Goal: Task Accomplishment & Management: Use online tool/utility

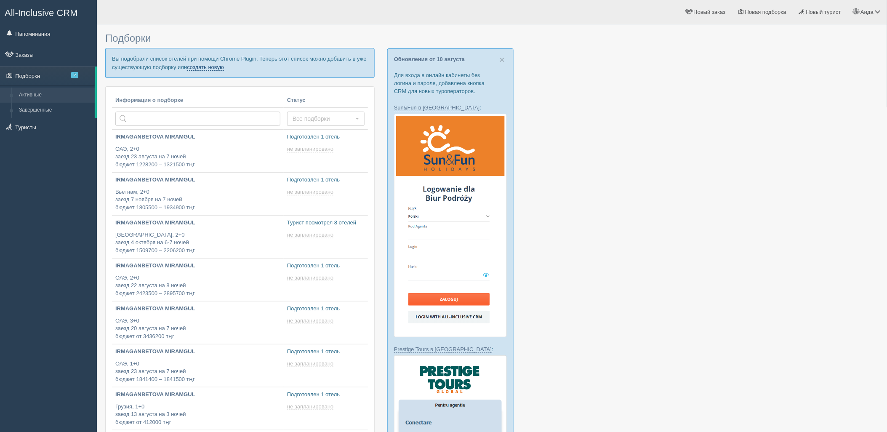
click at [212, 69] on link "создать новую" at bounding box center [205, 67] width 37 height 7
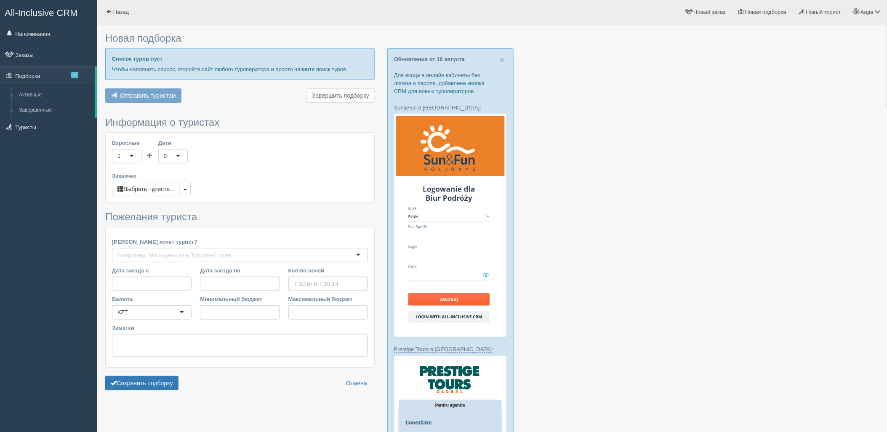
type input "8"
type input "2502200"
type input "2973100"
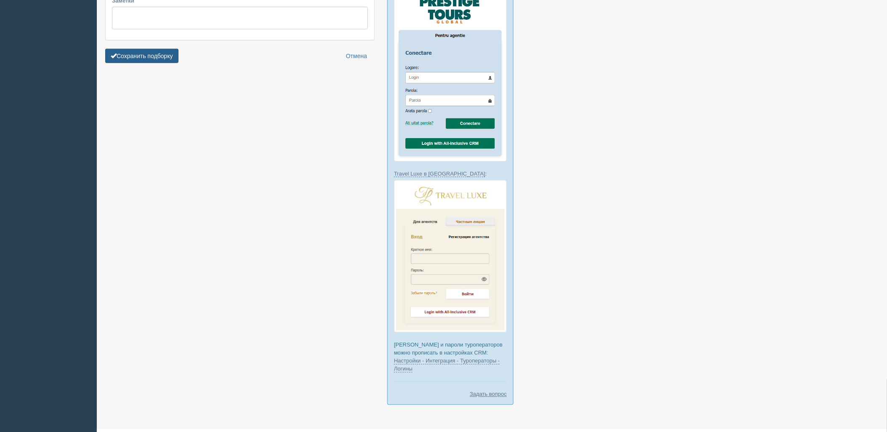
click at [142, 49] on button "Сохранить подборку" at bounding box center [141, 56] width 73 height 14
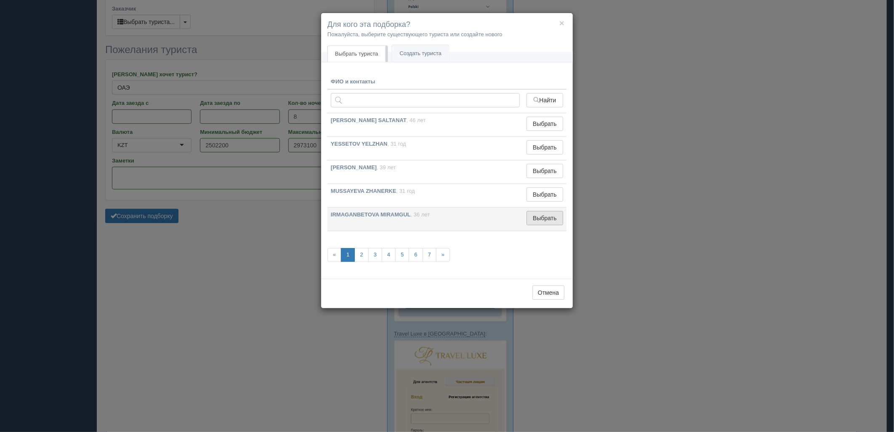
click at [540, 217] on button "Выбрать" at bounding box center [544, 218] width 37 height 14
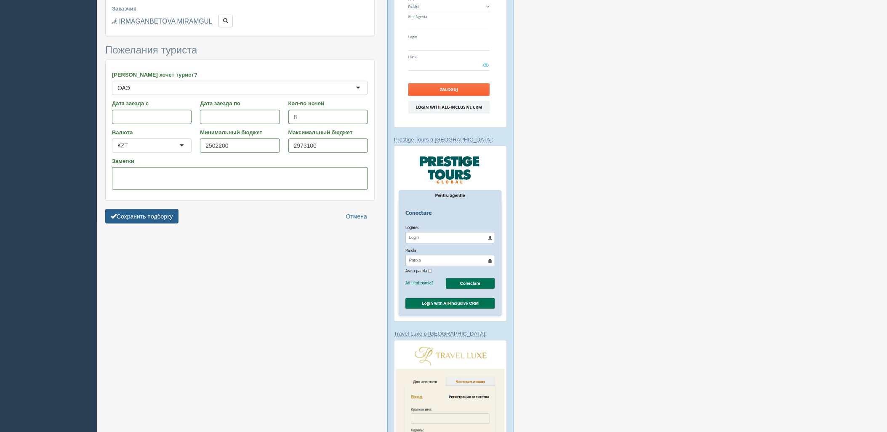
click at [161, 213] on button "Сохранить подборку" at bounding box center [141, 216] width 73 height 14
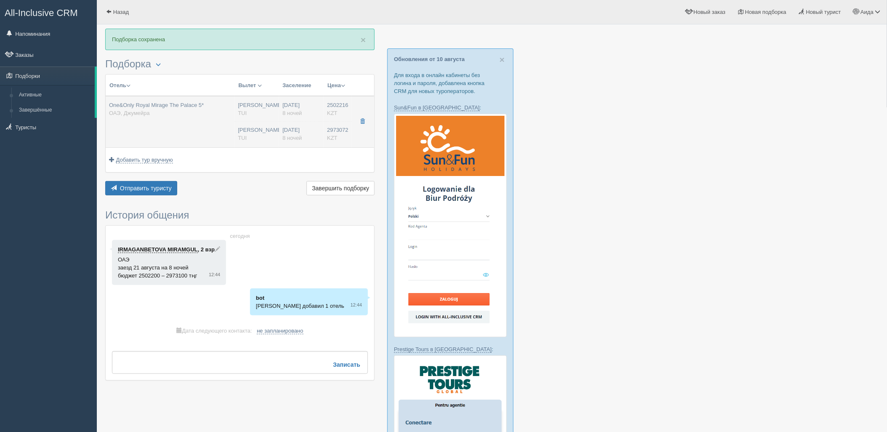
drag, startPoint x: 291, startPoint y: 136, endPoint x: 317, endPoint y: 136, distance: 26.5
click at [342, 124] on td "2502216 KZT 0 2973072 KZT 0" at bounding box center [338, 121] width 28 height 51
type input "One&Only Royal Mirage The Palace 5*"
type input "ОАЭ"
type input "Джумейра"
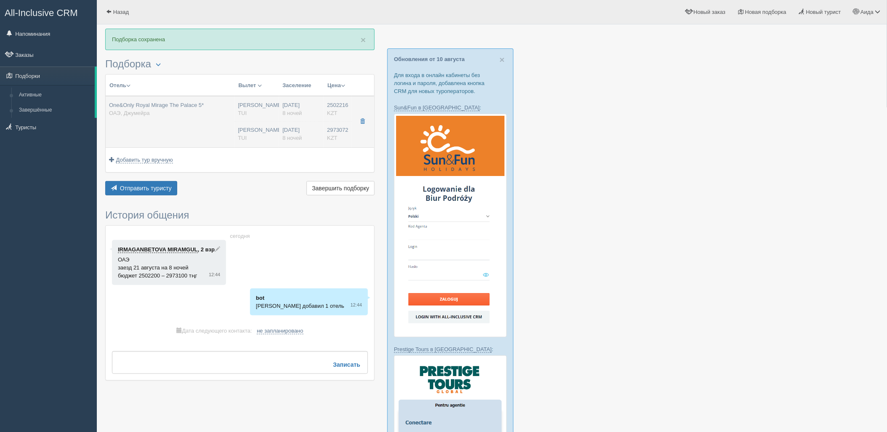
type input "2502216.00"
type input "Нурсултан Назарбаев NQZ"
type input "Дубай DXB"
type input "04:25"
type input "08:15"
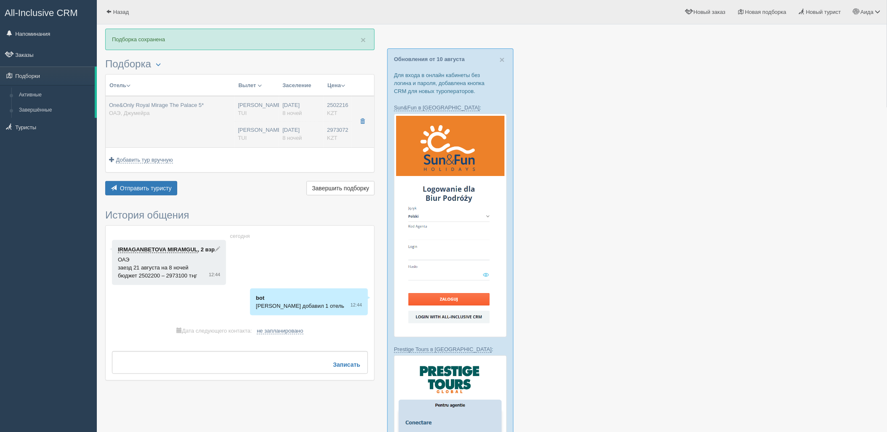
type input "Flydubai"
type input "21:50"
type input "03:25"
type input "8"
type input "Superior Room Palace"
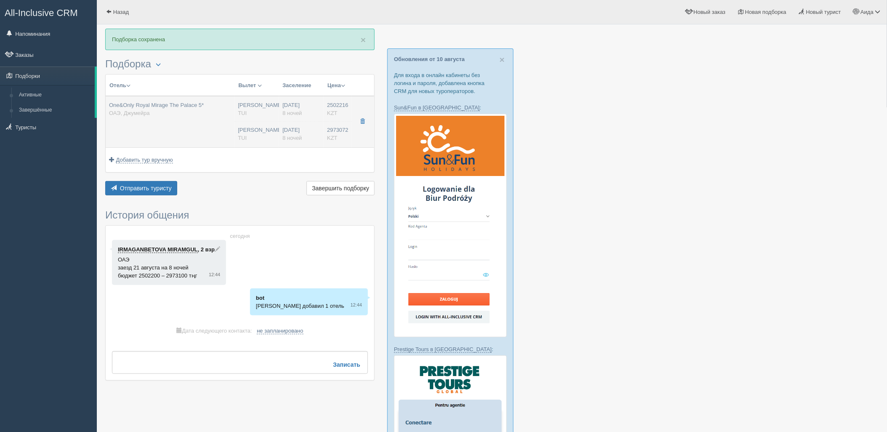
type input "Half Board"
type input "TUI"
type input "https://newb2b.fstravel.com/hotel/21884"
type input "2973072.00"
type input "Нурсултан Назарбаев NQZ"
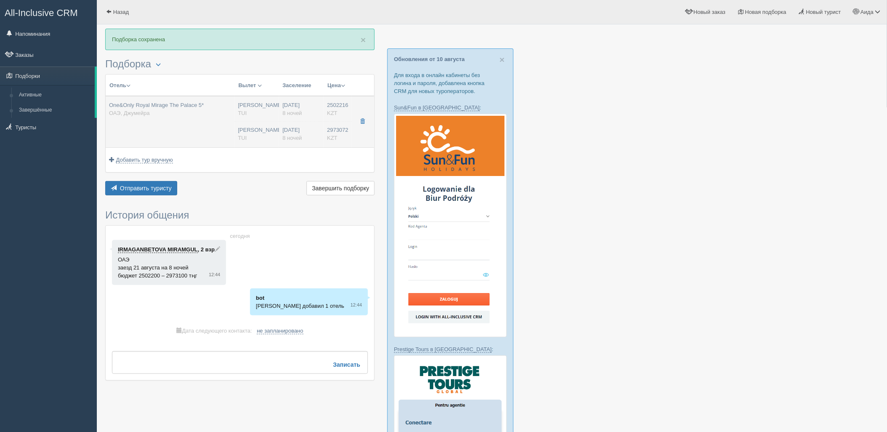
type input "Дубай DXB"
type input "04:25"
type input "08:15"
type input "Flydubai"
type input "21:50"
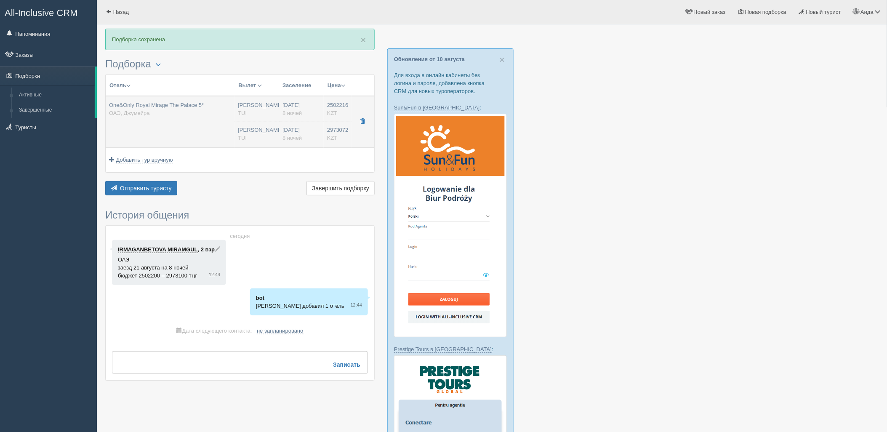
type input "03:25"
type input "8"
type input "Superior Room Palace"
type input "Half Board"
type input "TUI"
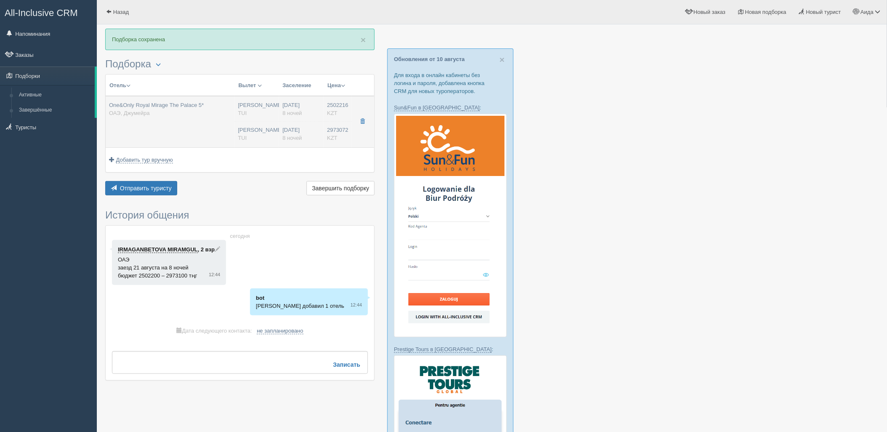
type input "https://newb2b.fstravel.com/hotel/21884"
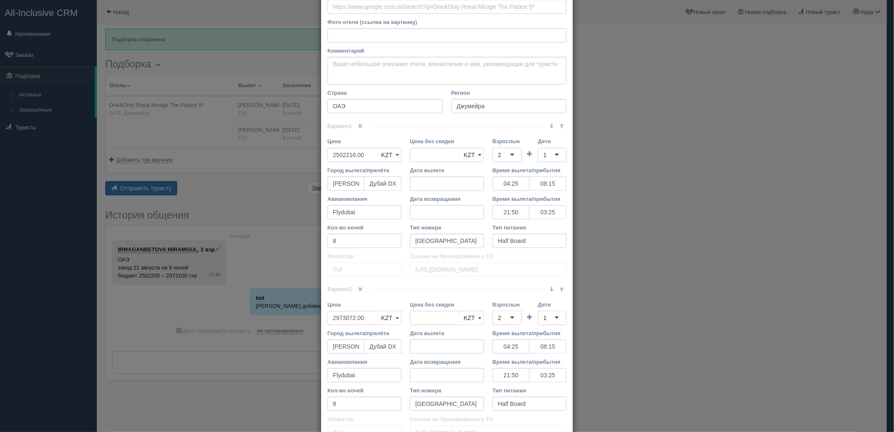
scroll to position [160, 0]
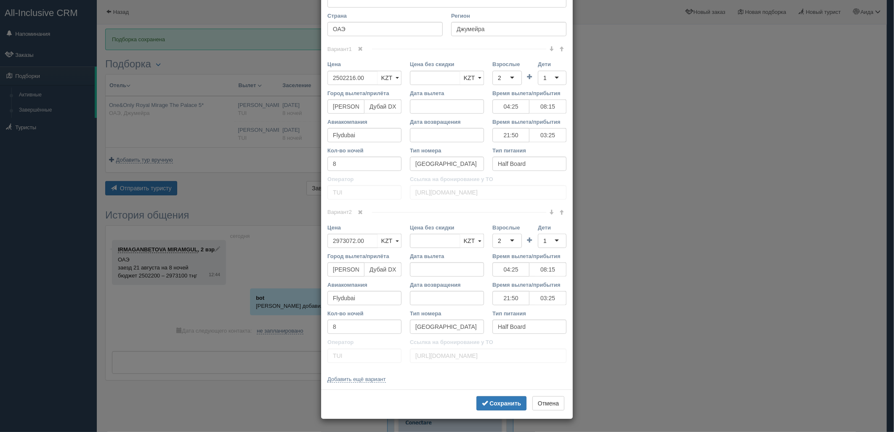
click at [360, 212] on span at bounding box center [360, 212] width 5 height 5
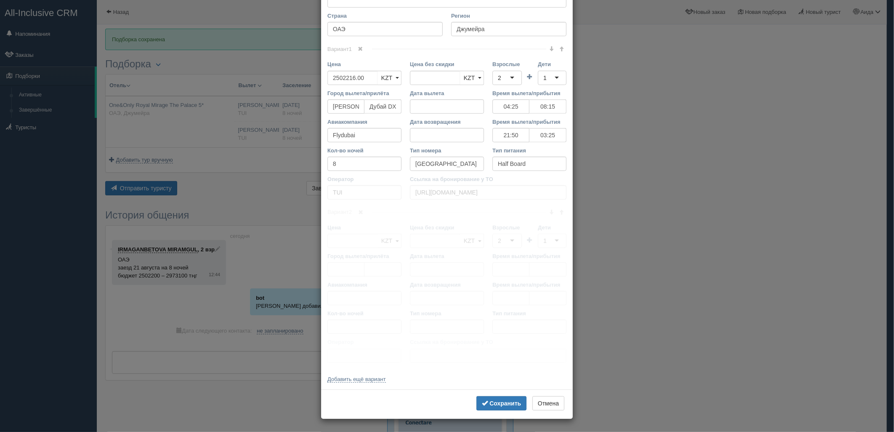
scroll to position [0, 0]
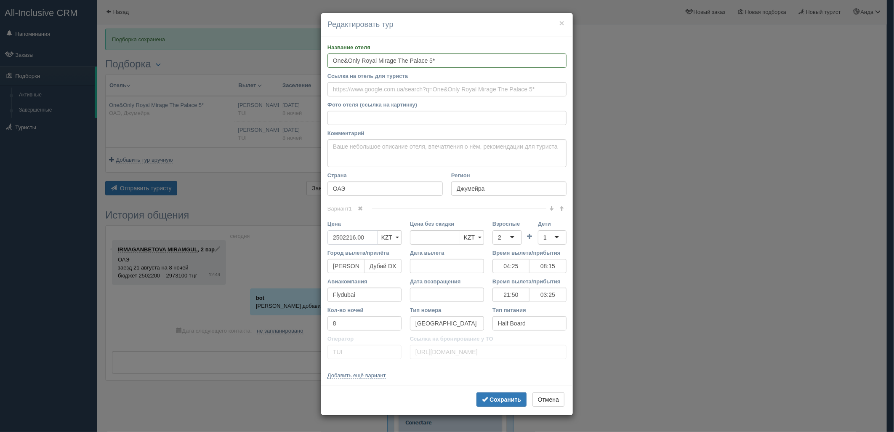
drag, startPoint x: 365, startPoint y: 236, endPoint x: 325, endPoint y: 247, distance: 41.0
click at [325, 247] on div "Цена 2502216.00 KZT USD EUR KZT KZT USD EUR" at bounding box center [364, 234] width 82 height 29
type input "2502216.00"
type input "5420535"
click at [498, 242] on div "2" at bounding box center [506, 237] width 29 height 14
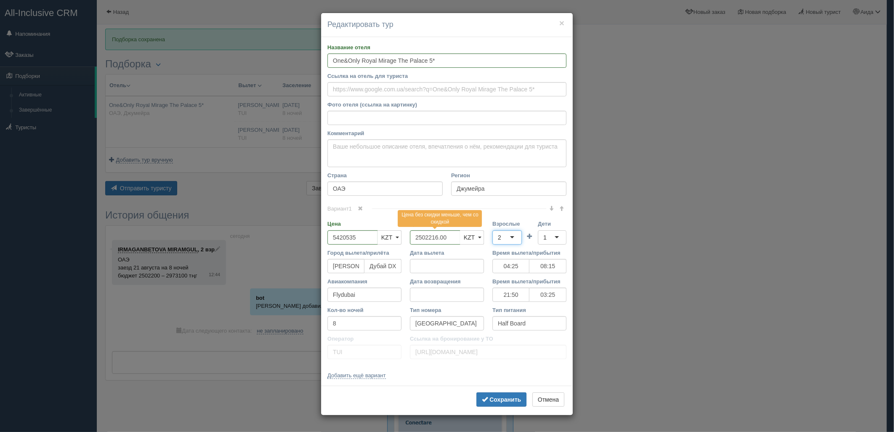
click at [508, 266] on div "Вариант 1 Цена 5420535 KZT USD EUR KZT KZT USD EUR" at bounding box center [446, 285] width 239 height 155
click at [541, 238] on div "1" at bounding box center [552, 237] width 29 height 14
click at [508, 240] on div "2" at bounding box center [506, 237] width 29 height 14
click at [542, 236] on div at bounding box center [552, 237] width 29 height 14
click at [649, 272] on div "× Редактировать тур Название отеля One&Only Royal Mirage The Palace 5* Ссылка н…" at bounding box center [447, 216] width 894 height 432
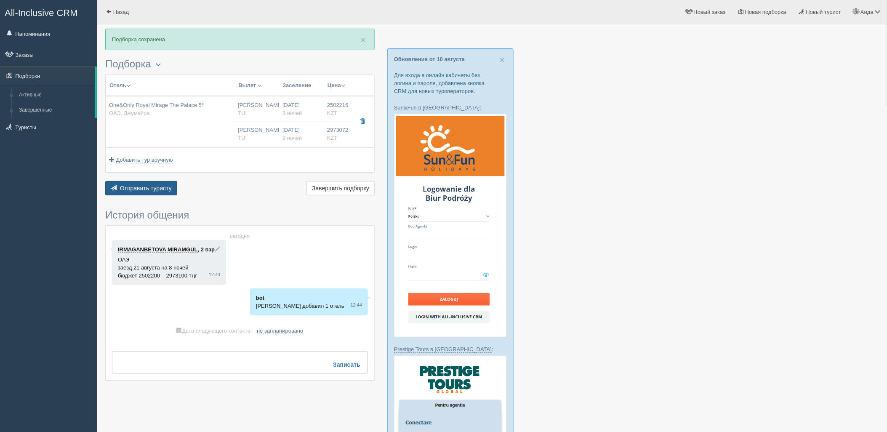
click at [173, 182] on button "Отправить туристу Отправить" at bounding box center [141, 188] width 72 height 14
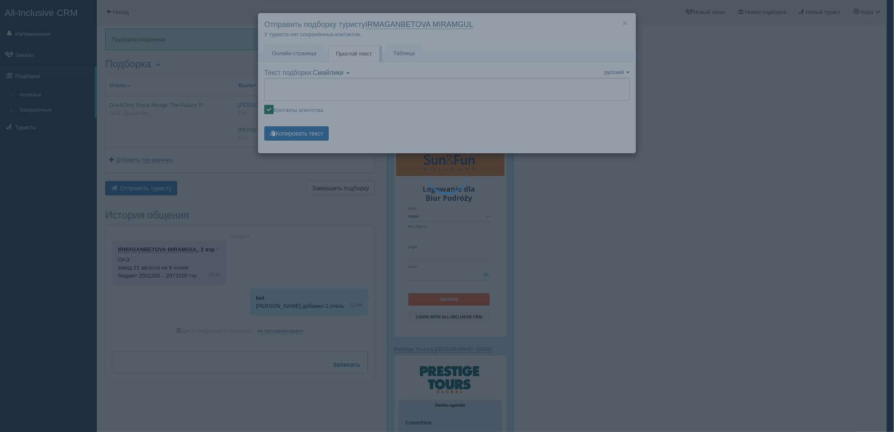
type textarea "🌞 Добрый день! Предлагаем Вам рассмотреть следующие варианты: 🌎 ОАЭ, Джумейра 🏩…"
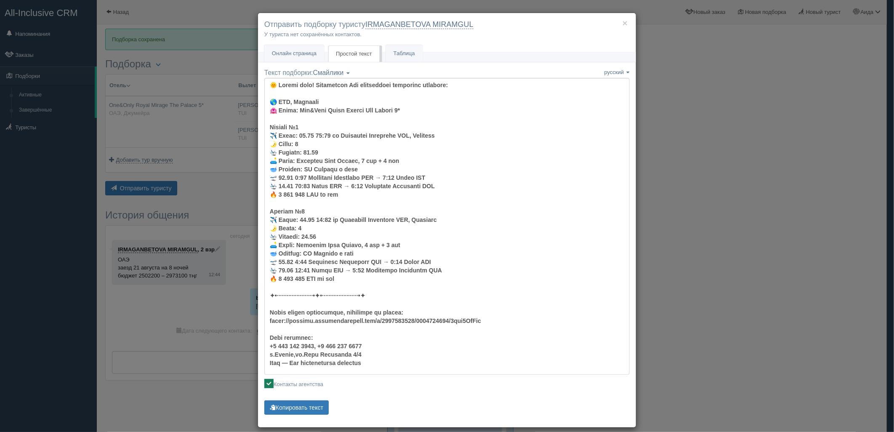
click at [751, 157] on div "× Отправить подборку туристу IRMAGANBETOVA MIRAMGUL У туриста нет сохранённых к…" at bounding box center [447, 216] width 894 height 432
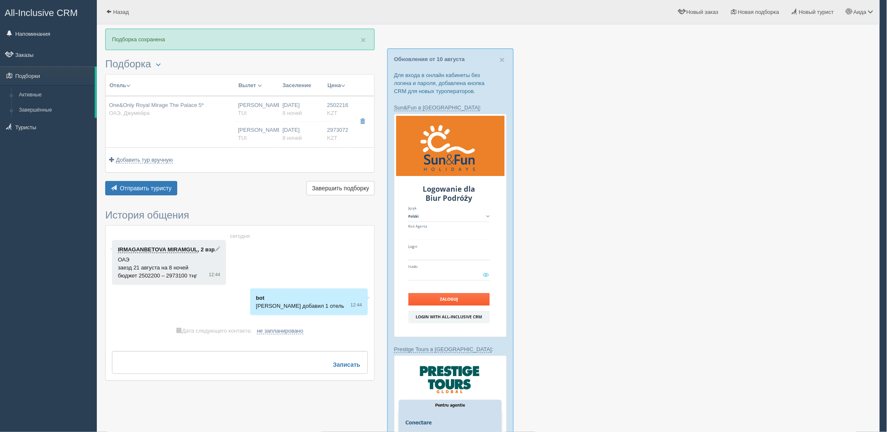
click at [302, 114] on div "21.08.2025 8 ночей" at bounding box center [301, 109] width 38 height 16
type input "2502216.00"
type input "04:25"
type input "08:15"
type input "21:50"
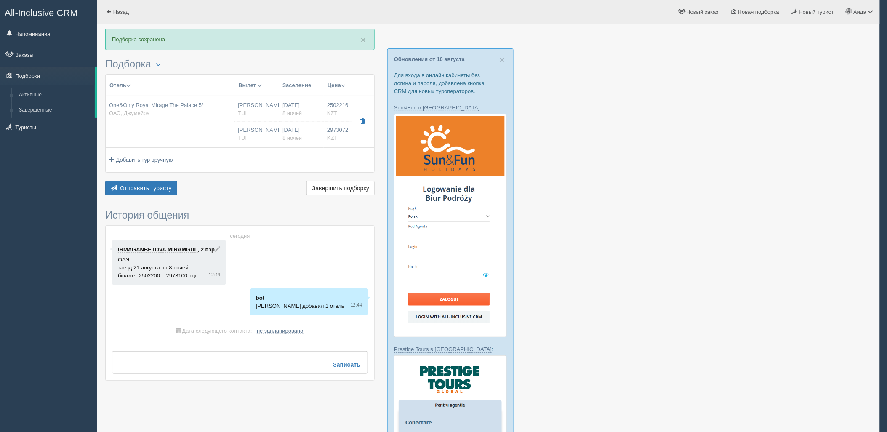
type input "03:25"
type input "2973072.00"
type input "[PERSON_NAME]"
type input "Дубай DXB"
type input "04:25"
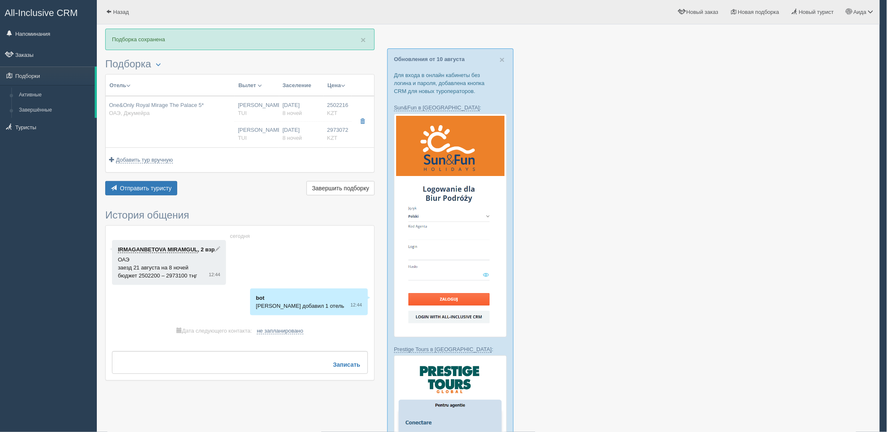
type input "08:15"
type input "Flydubai"
type input "21:50"
type input "03:25"
type input "8"
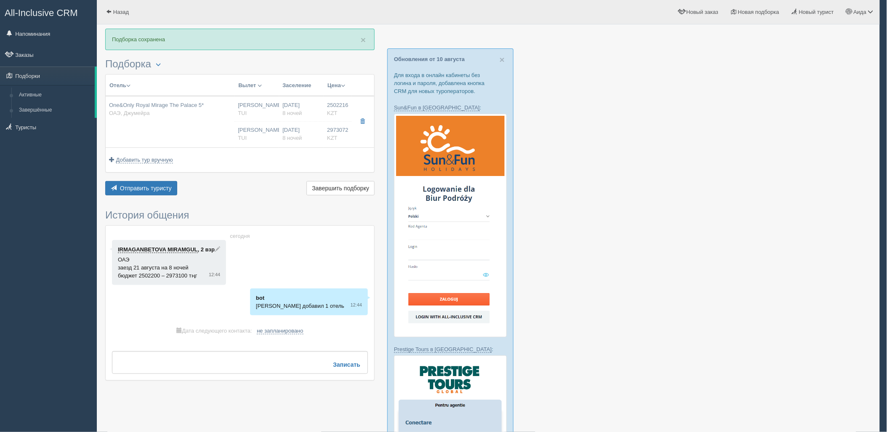
type input "Superior Room Palace"
type input "Half Board"
type input "TUI"
type input "https://newb2b.fstravel.com/hotel/21884"
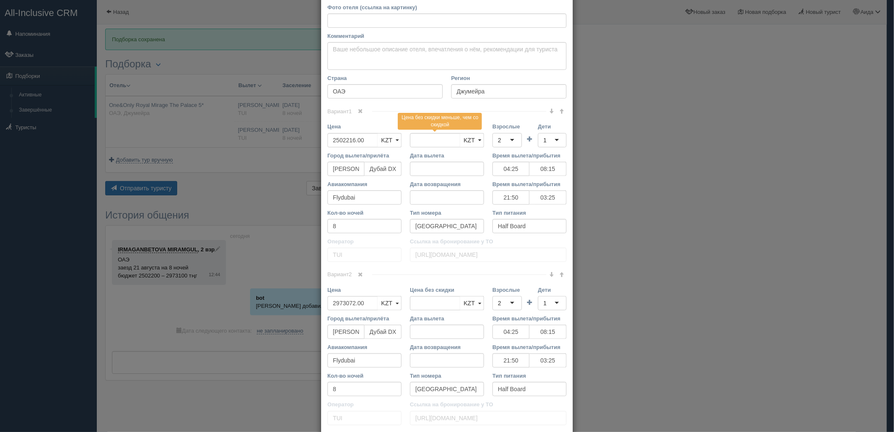
scroll to position [88, 0]
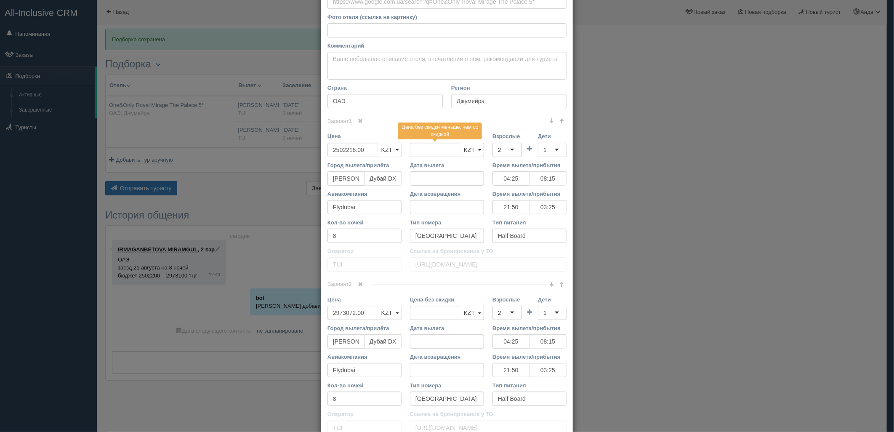
click at [502, 157] on div "2" at bounding box center [506, 150] width 29 height 14
click at [359, 288] on link at bounding box center [360, 284] width 14 height 9
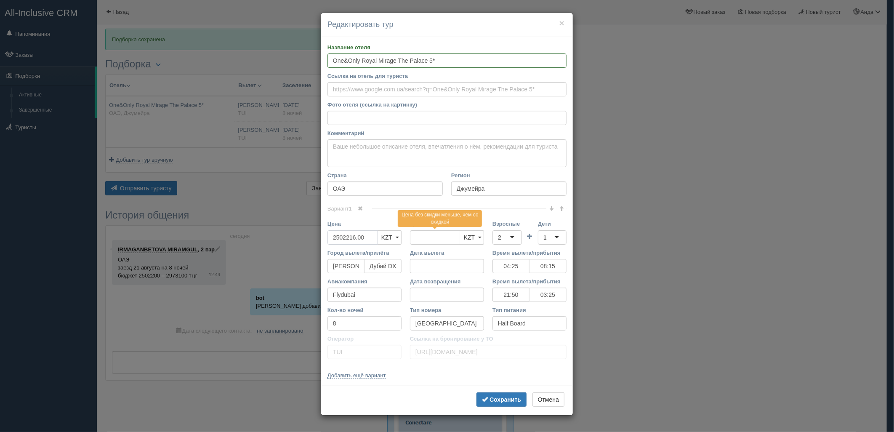
drag, startPoint x: 371, startPoint y: 238, endPoint x: 324, endPoint y: 242, distance: 47.4
click at [324, 242] on div "Цена 2502216.00 KZT USD EUR KZT KZT USD EUR" at bounding box center [364, 234] width 82 height 29
type input "2502216.00"
type input "5393200"
click at [504, 235] on div "2" at bounding box center [506, 237] width 29 height 14
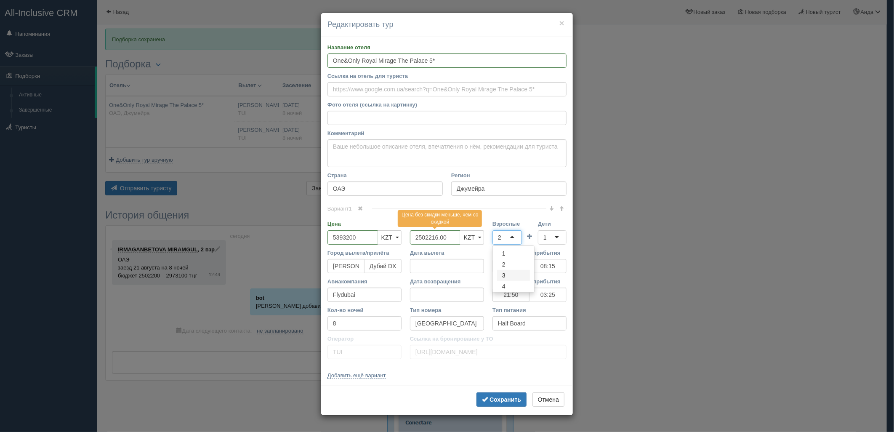
drag, startPoint x: 518, startPoint y: 268, endPoint x: 538, endPoint y: 258, distance: 22.0
click at [553, 238] on div "1" at bounding box center [552, 237] width 29 height 14
drag, startPoint x: 495, startPoint y: 403, endPoint x: 499, endPoint y: 397, distance: 7.2
click at [496, 403] on button "Сохранить" at bounding box center [501, 399] width 50 height 14
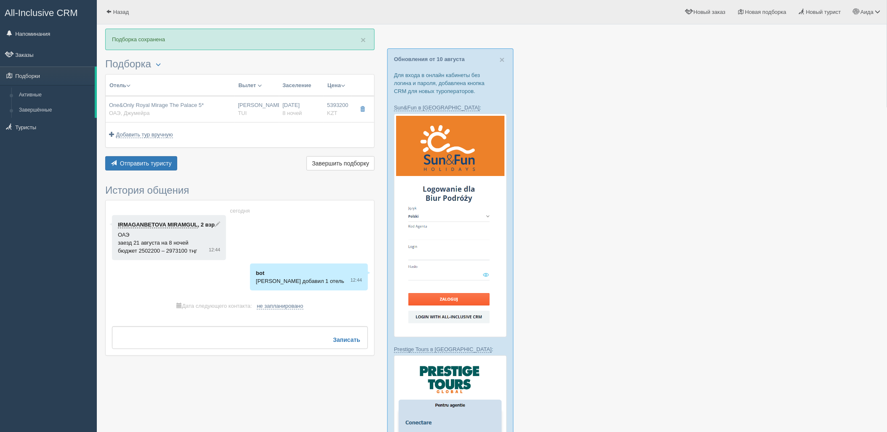
click at [162, 154] on div "Отель Разделить отели... Вылет Выезд Авиа Автобус Заселение Цена Дешёвые вначале" at bounding box center [239, 123] width 269 height 98
drag, startPoint x: 180, startPoint y: 159, endPoint x: 169, endPoint y: 162, distance: 10.8
click at [179, 160] on div "Отправить туристу Отправить Завершить подборку Активировать подборку Добавить и…" at bounding box center [239, 164] width 269 height 16
click at [169, 162] on span "Отправить туристу" at bounding box center [146, 163] width 52 height 7
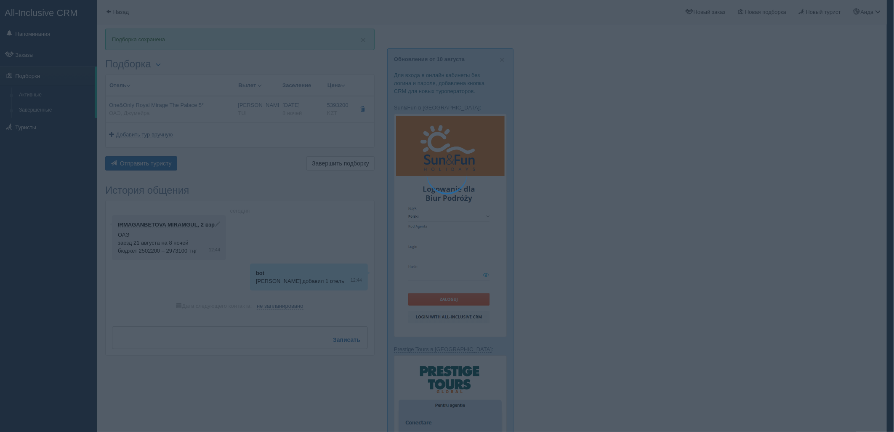
type textarea "🌞 Добрый день! Предлагаем Вам рассмотреть следующие варианты: 🌎 ОАЭ, Джумейра 🏩…"
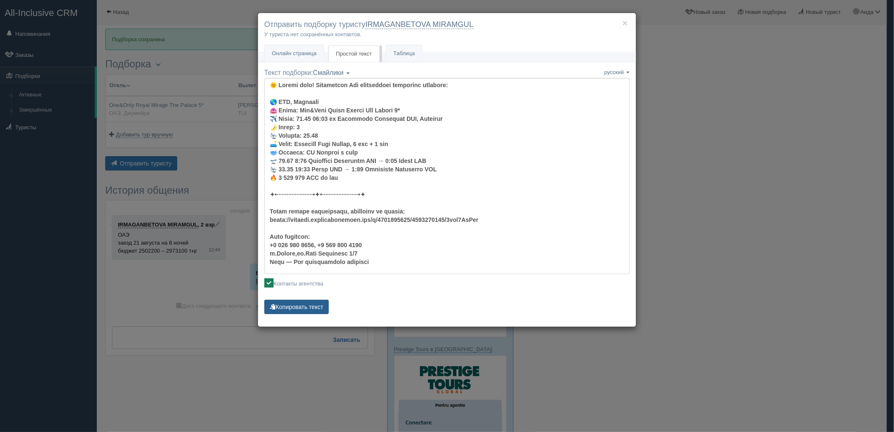
click at [306, 310] on button "Копировать текст" at bounding box center [296, 307] width 64 height 14
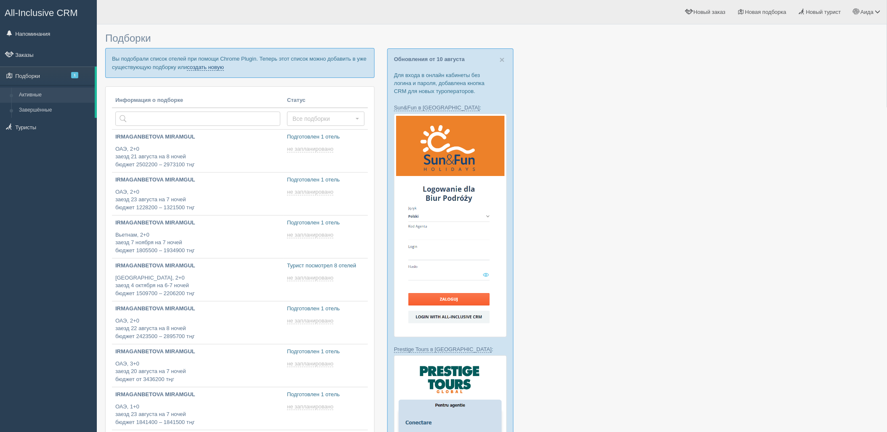
click at [209, 66] on link "создать новую" at bounding box center [205, 67] width 37 height 7
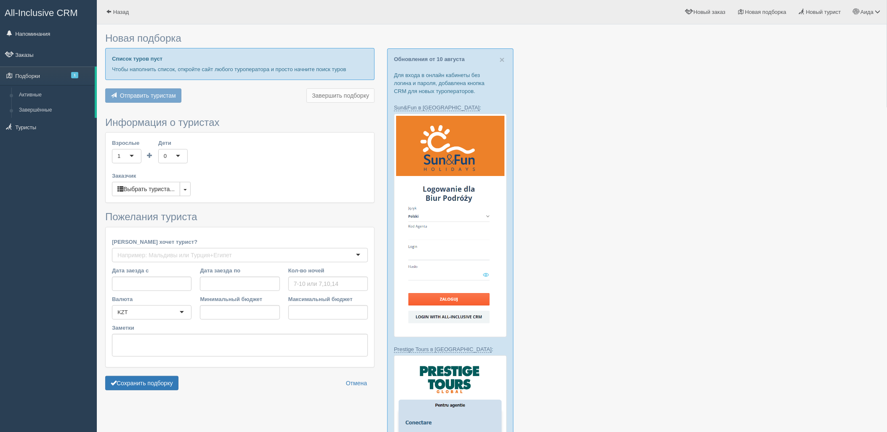
type input "3"
type input "395700"
type input "395800"
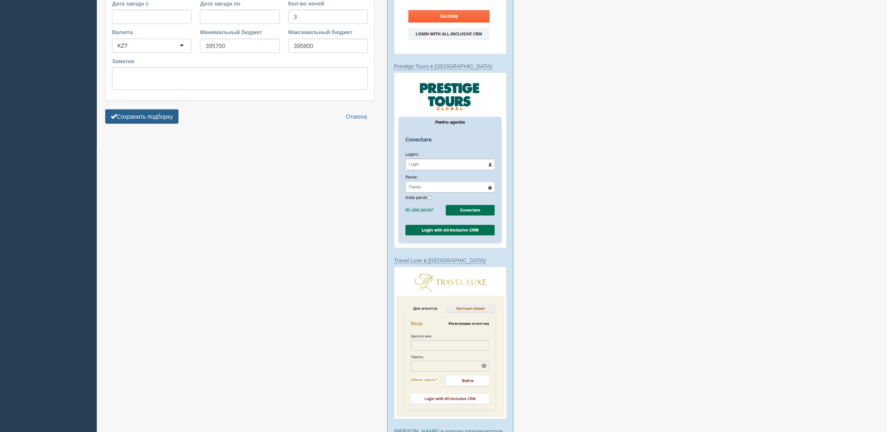
click at [141, 117] on button "Сохранить подборку" at bounding box center [141, 116] width 73 height 14
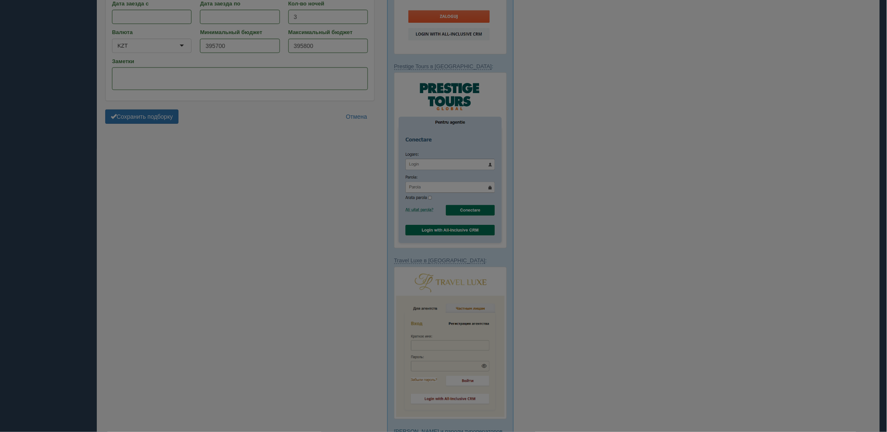
scroll to position [183, 0]
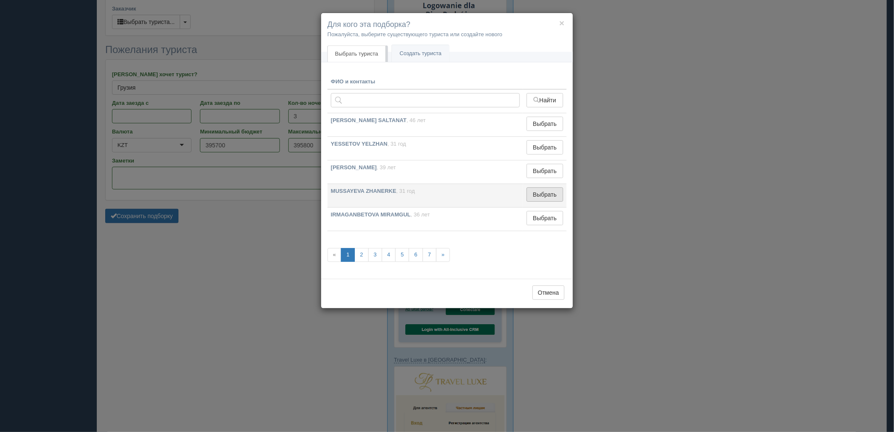
click at [550, 196] on button "Выбрать" at bounding box center [544, 194] width 37 height 14
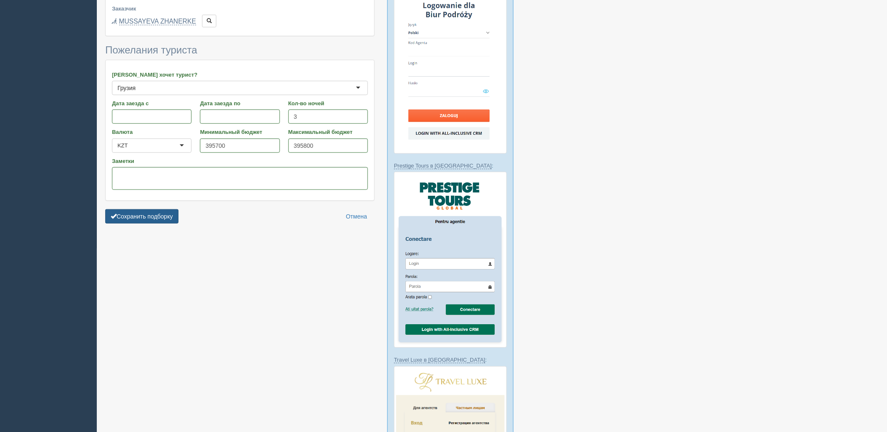
click at [171, 214] on button "Сохранить подборку" at bounding box center [141, 216] width 73 height 14
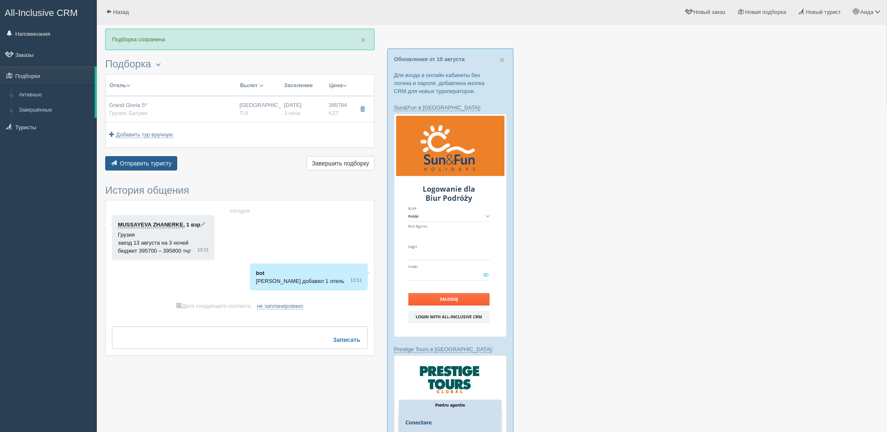
click at [146, 158] on button "Отправить туристу Отправить" at bounding box center [141, 163] width 72 height 14
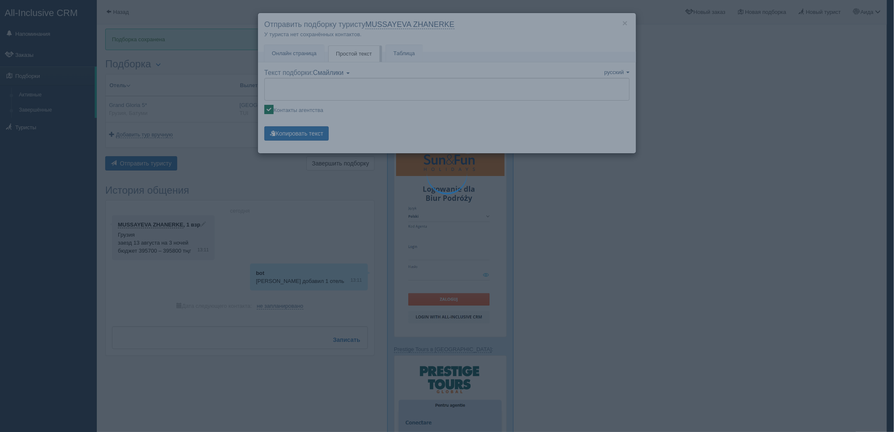
type textarea "🌞 Добрый день! Предлагаем Вам рассмотреть следующие варианты: 🌎 Грузия, Батуми …"
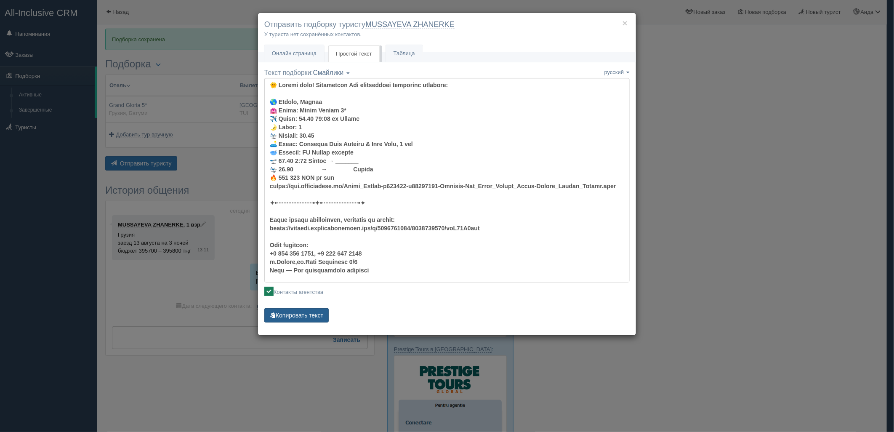
click at [307, 314] on button "Копировать текст" at bounding box center [296, 315] width 64 height 14
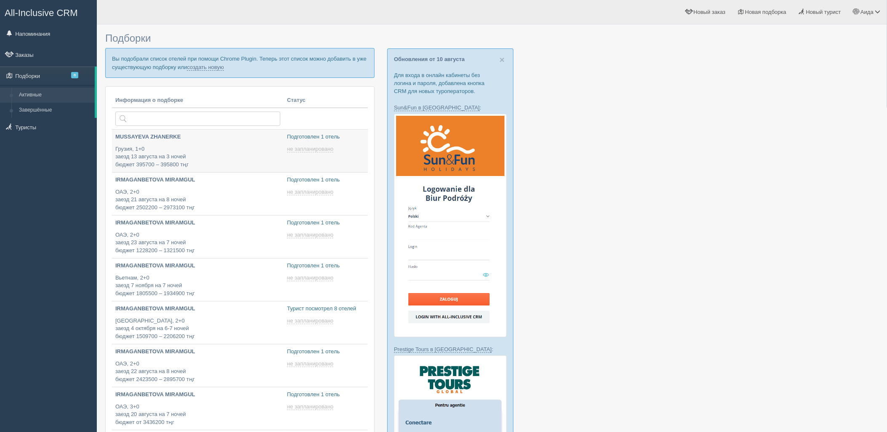
type input "[DATE] 13:40"
type input "[DATE] 14:10"
click at [206, 67] on link "создать новую" at bounding box center [205, 67] width 37 height 7
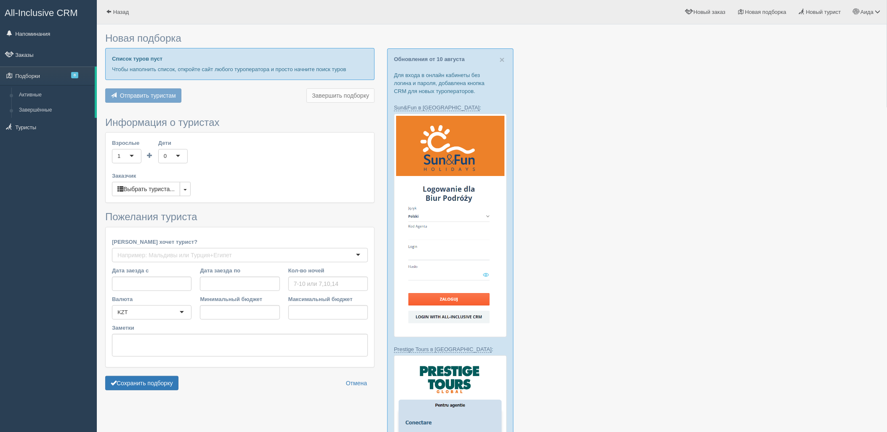
type input "5"
type input "698600"
type input "1223300"
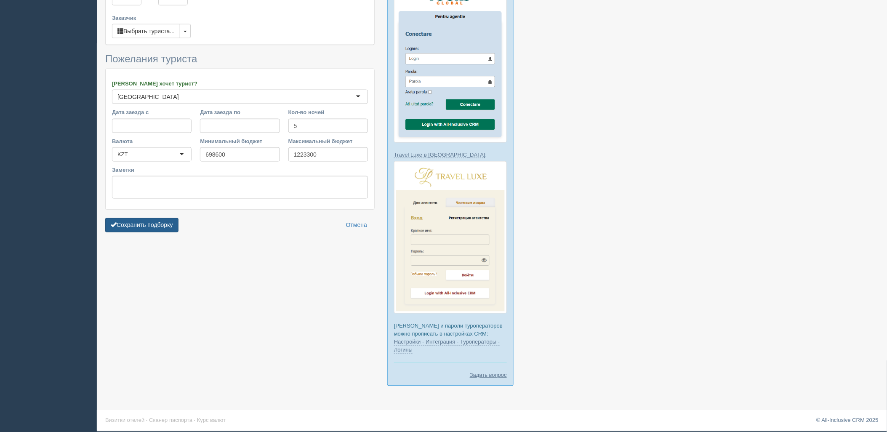
click at [156, 218] on button "Сохранить подборку" at bounding box center [141, 225] width 73 height 14
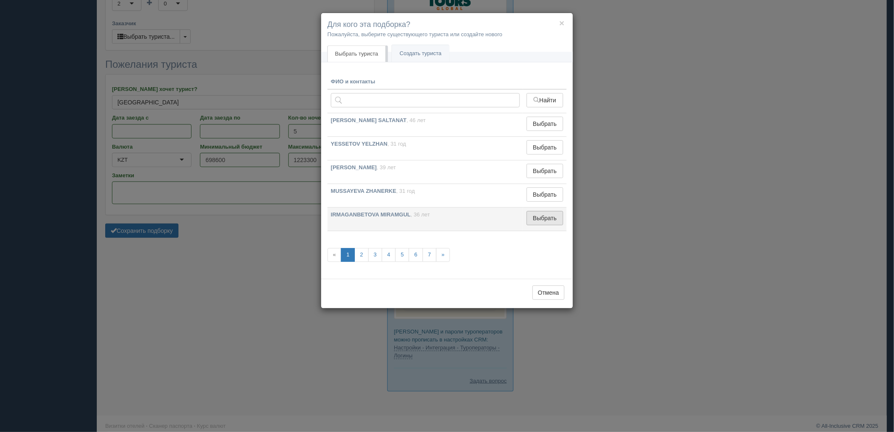
click at [539, 223] on button "Выбрать" at bounding box center [544, 218] width 37 height 14
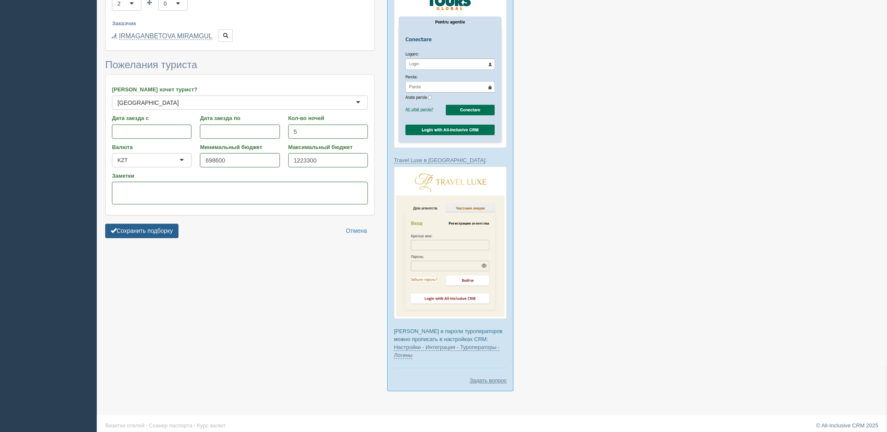
click at [178, 224] on button "Сохранить подборку" at bounding box center [141, 231] width 73 height 14
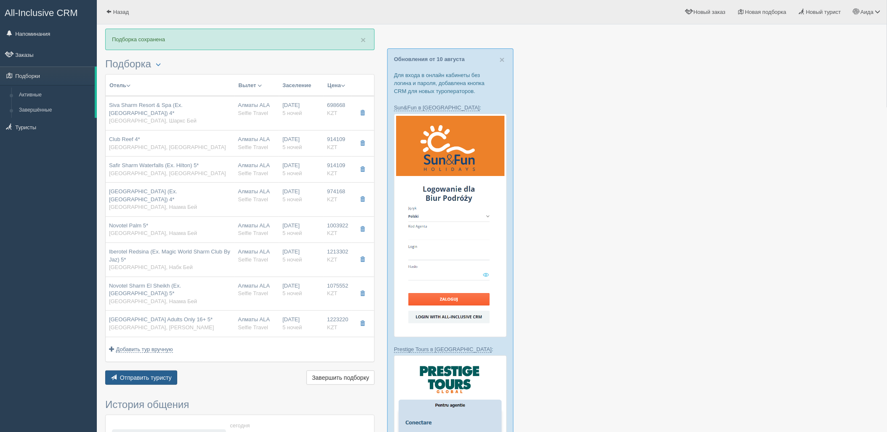
click at [162, 374] on span "Отправить туристу" at bounding box center [146, 377] width 52 height 7
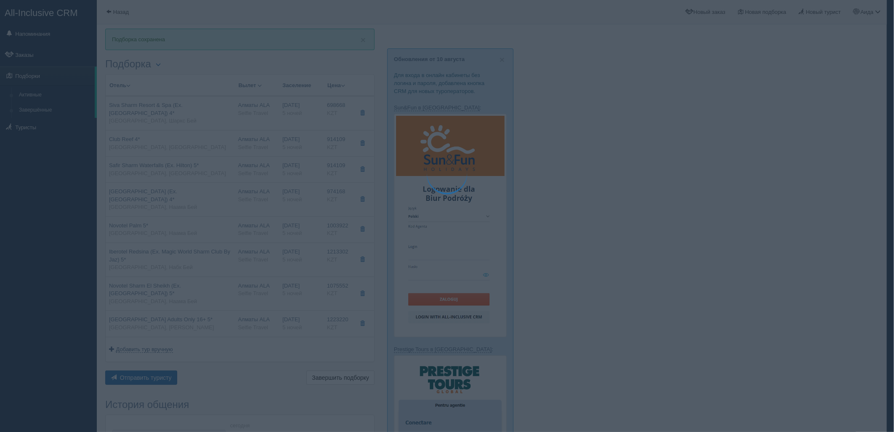
type textarea "🌞 Добрый день! Предлагаем Вам рассмотреть следующие варианты: 🌎 Египет, Шаркс Б…"
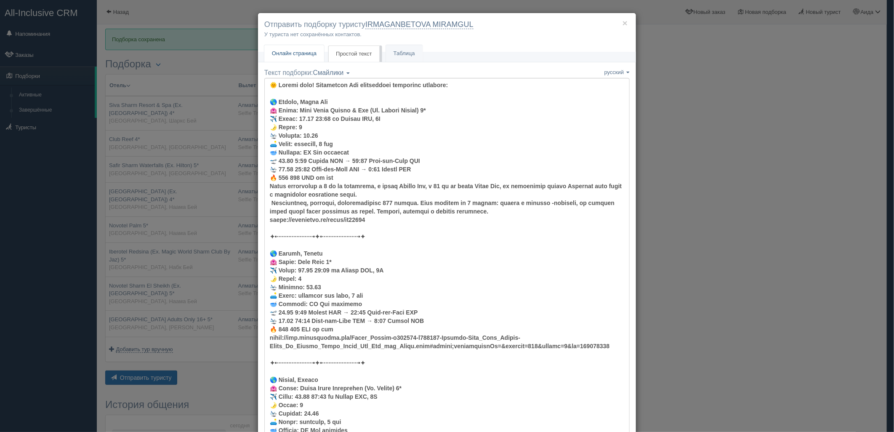
click at [301, 52] on span "Онлайн страница" at bounding box center [294, 53] width 45 height 6
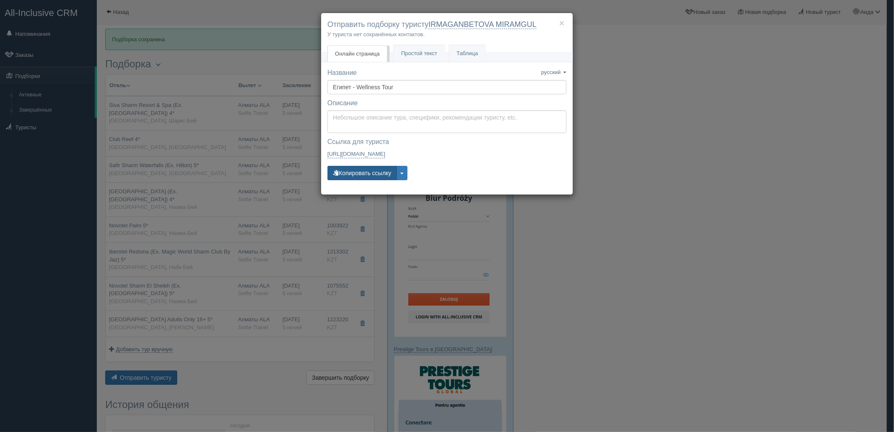
click at [373, 174] on button "Копировать ссылку" at bounding box center [361, 173] width 69 height 14
click at [680, 140] on div "× Отправить подборку туристу IRMAGANBETOVA MIRAMGUL У туриста нет сохранённых к…" at bounding box center [447, 216] width 894 height 432
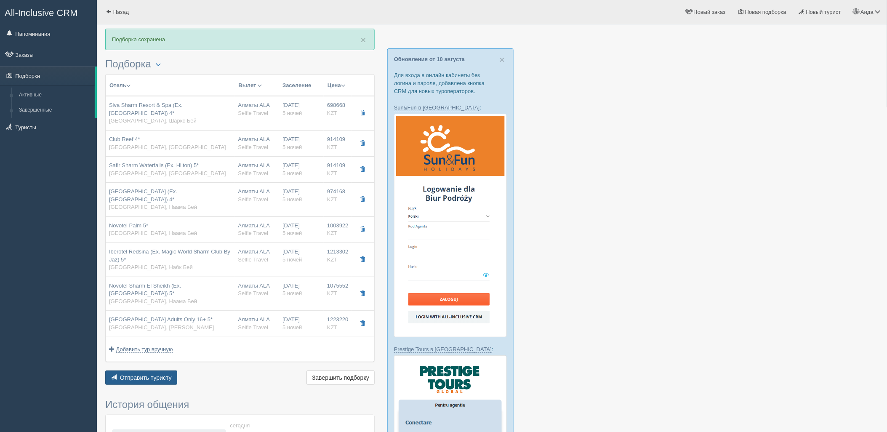
click at [119, 370] on button "Отправить туристу Отправить" at bounding box center [141, 377] width 72 height 14
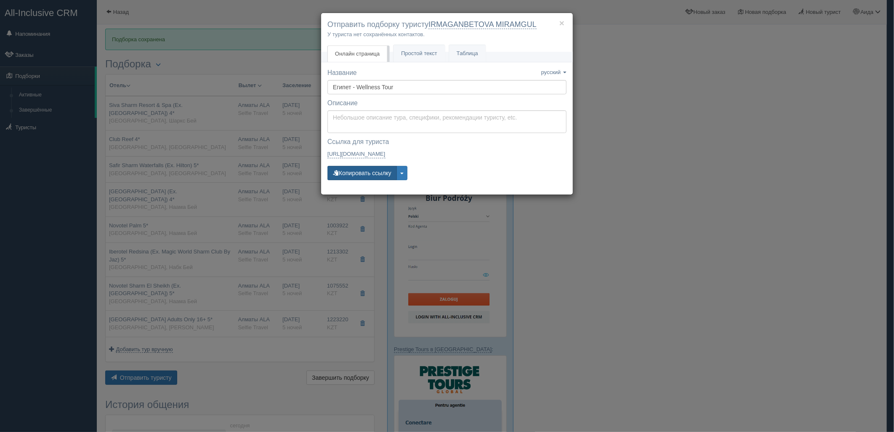
click at [362, 169] on button "Копировать ссылку" at bounding box center [361, 173] width 69 height 14
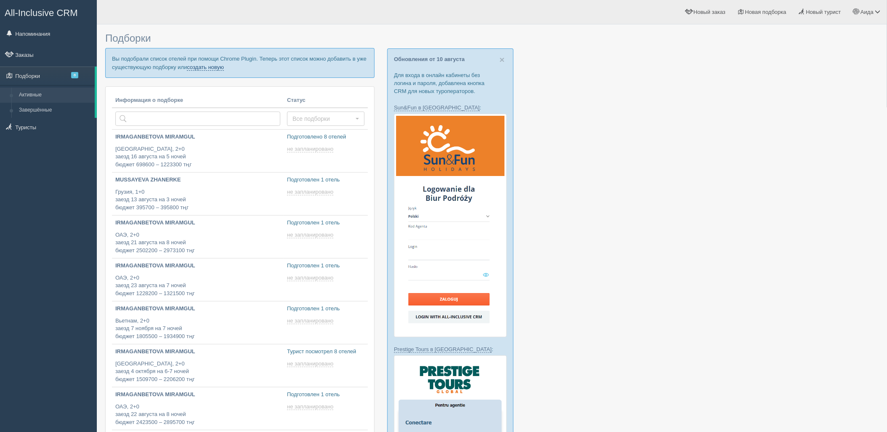
click at [207, 69] on link "создать новую" at bounding box center [205, 67] width 37 height 7
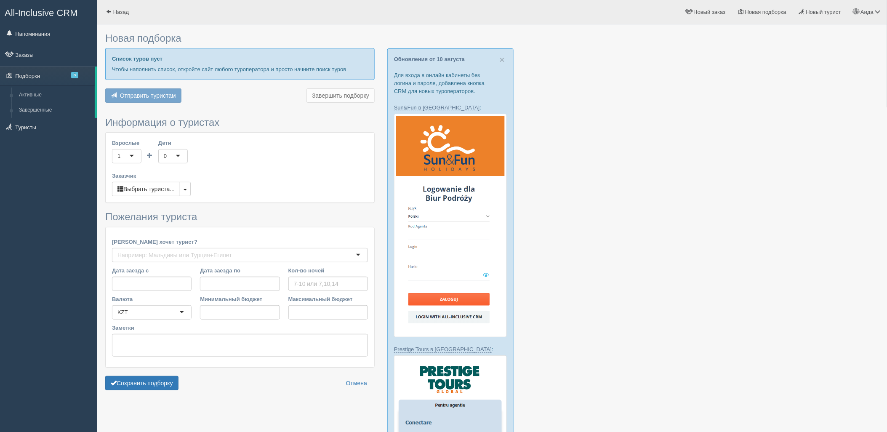
type input "4"
type input "599100"
type input "692200"
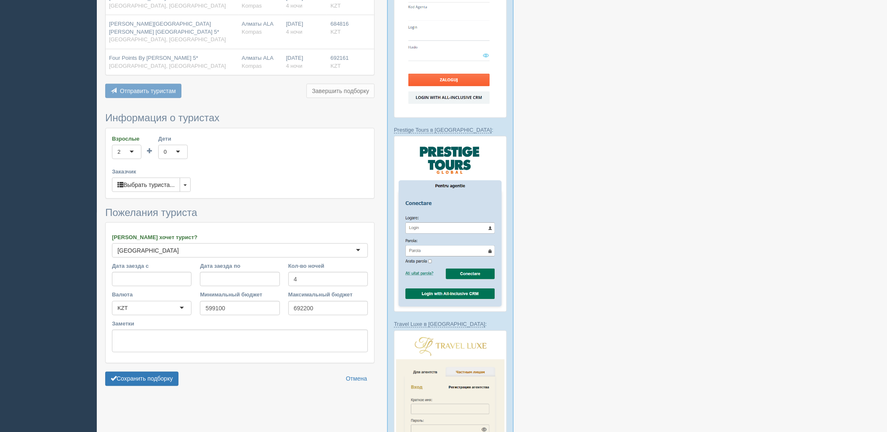
scroll to position [388, 0]
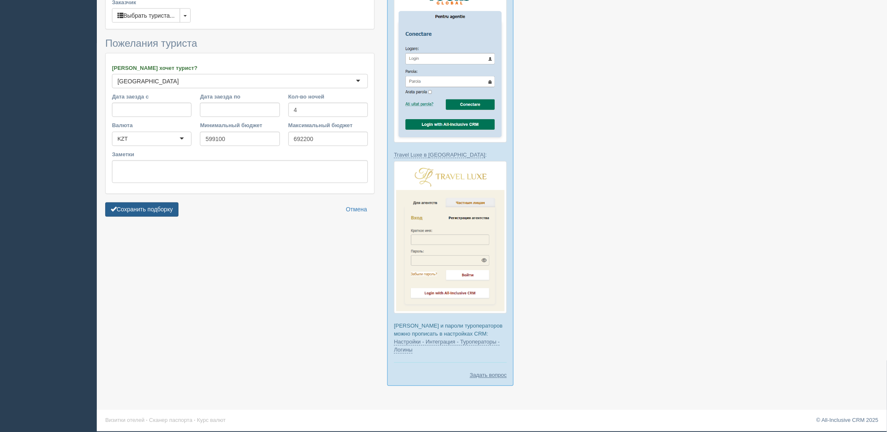
click at [165, 202] on button "Сохранить подборку" at bounding box center [141, 209] width 73 height 14
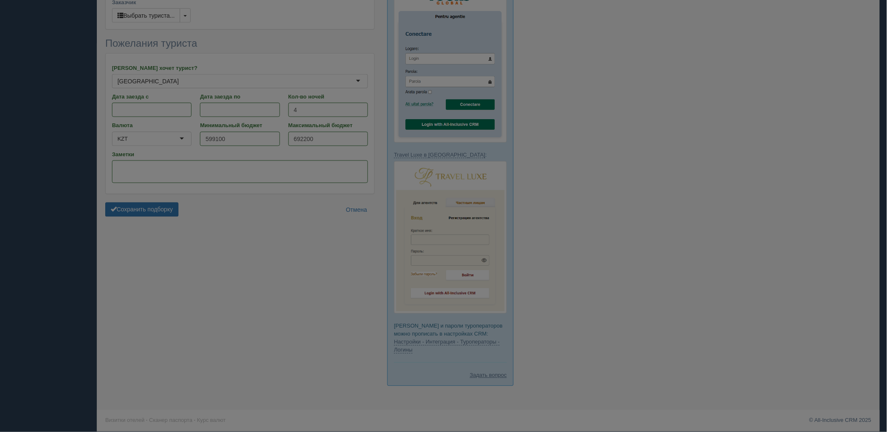
scroll to position [375, 0]
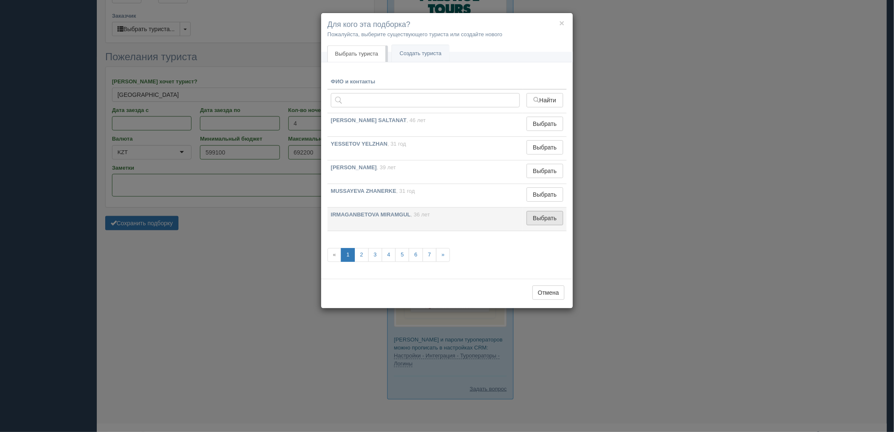
click at [541, 216] on button "Выбрать" at bounding box center [544, 218] width 37 height 14
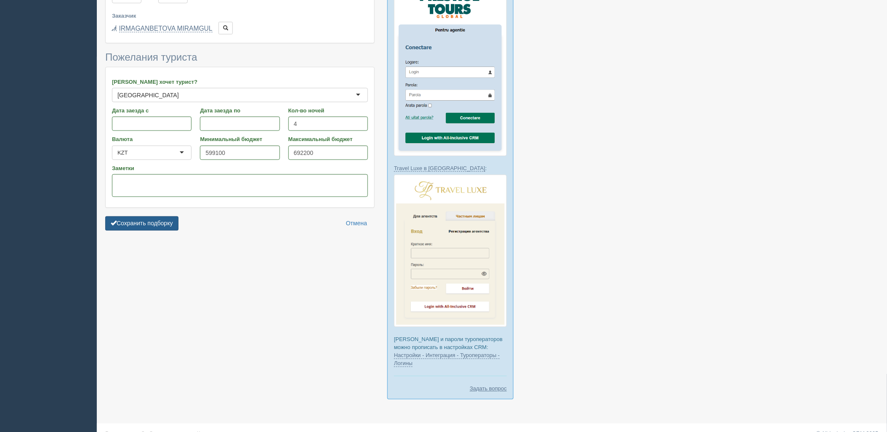
click at [160, 219] on button "Сохранить подборку" at bounding box center [141, 223] width 73 height 14
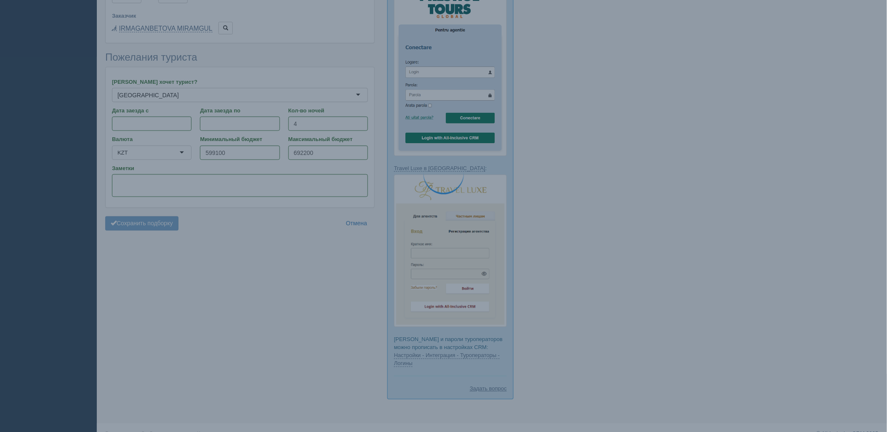
scroll to position [388, 0]
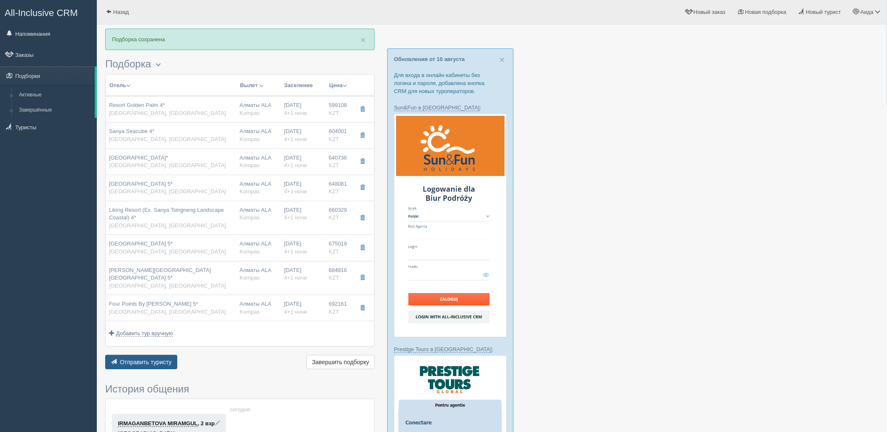
click at [142, 359] on span "Отправить туристу" at bounding box center [146, 362] width 52 height 7
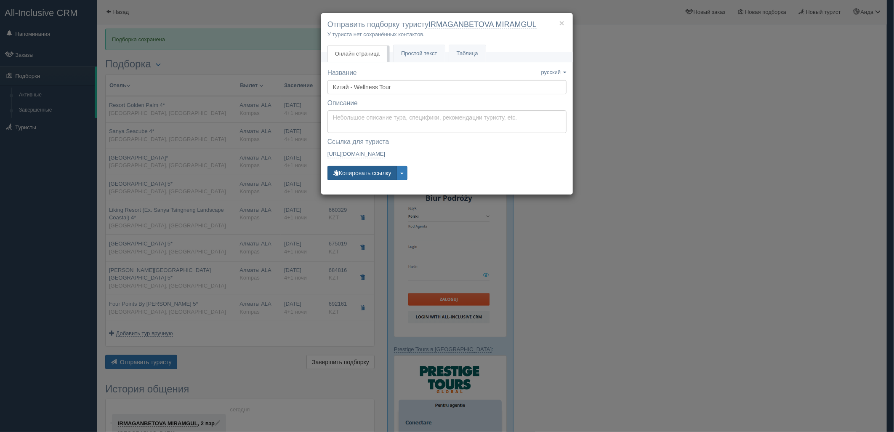
click at [365, 178] on button "Копировать ссылку" at bounding box center [361, 173] width 69 height 14
click at [344, 173] on button "Копировать ссылку" at bounding box center [361, 173] width 69 height 14
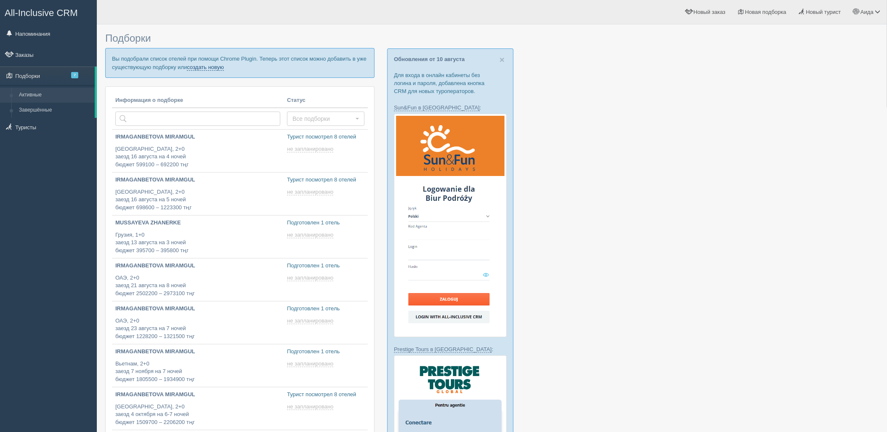
click at [221, 67] on link "создать новую" at bounding box center [205, 67] width 37 height 7
type input "[DATE] 14:40"
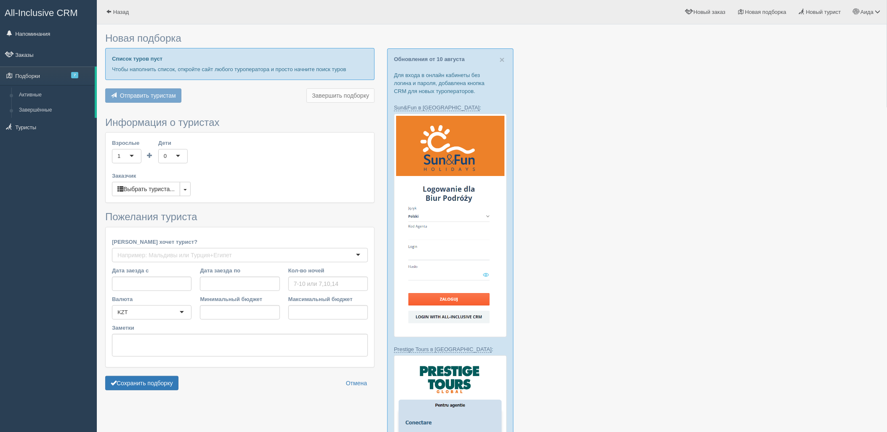
type input "5"
type input "730700"
type input "1279800"
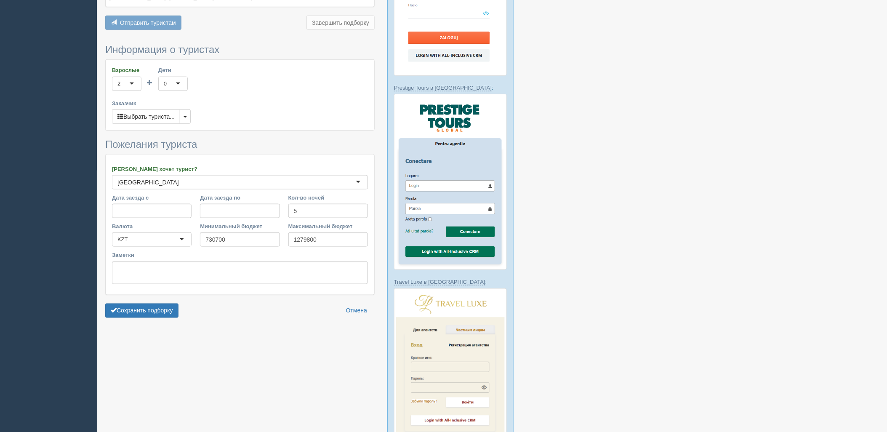
scroll to position [271, 0]
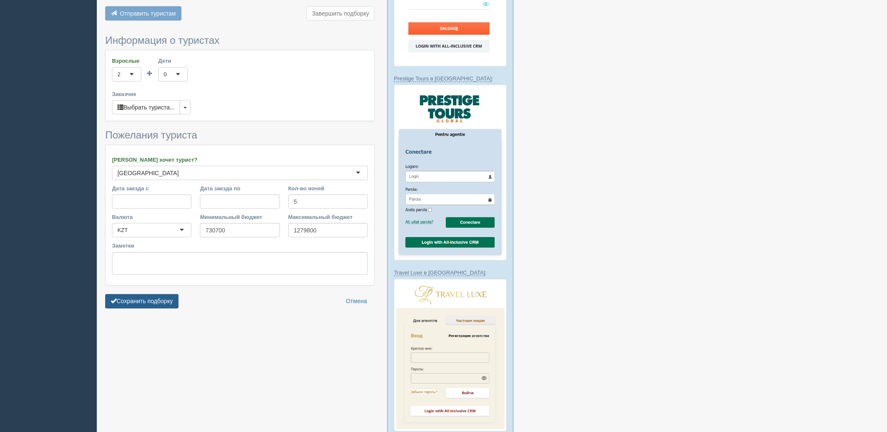
click at [154, 297] on button "Сохранить подборку" at bounding box center [141, 301] width 73 height 14
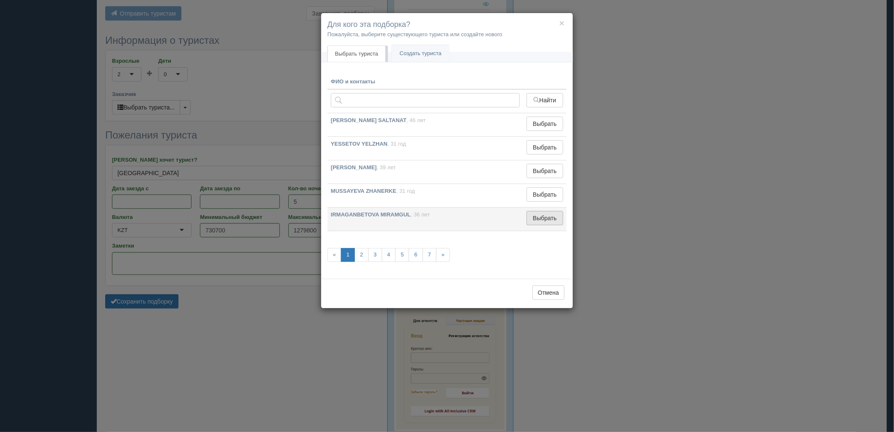
click at [549, 217] on button "Выбрать" at bounding box center [544, 218] width 37 height 14
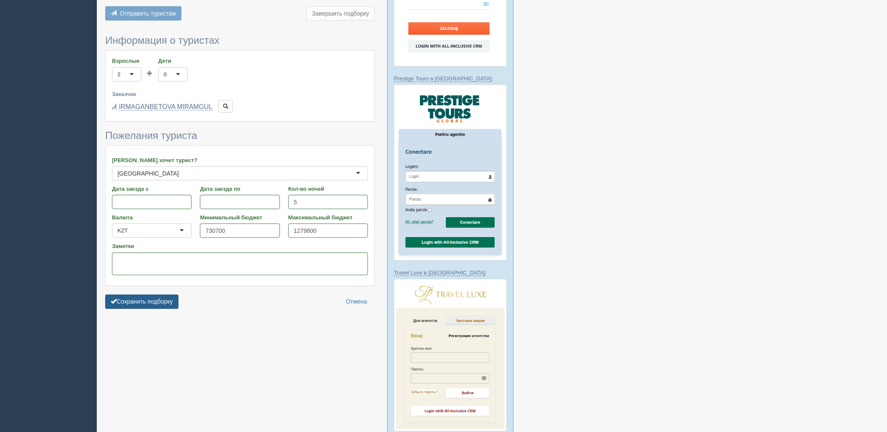
click at [163, 295] on button "Сохранить подборку" at bounding box center [141, 302] width 73 height 14
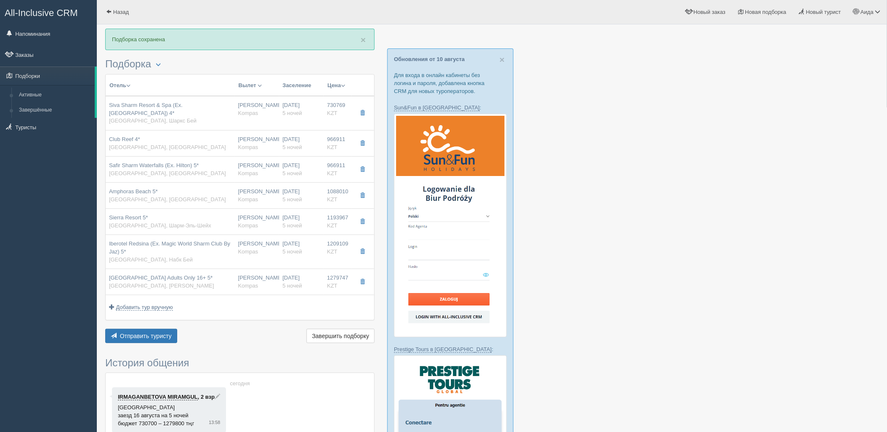
click at [144, 320] on div "Отель Разделить отели... Вылет Выезд Авиа Автобус Заселение Цена Дешёвые вначале" at bounding box center [239, 209] width 269 height 271
click at [154, 329] on button "Отправить туристу Отправить" at bounding box center [141, 336] width 72 height 14
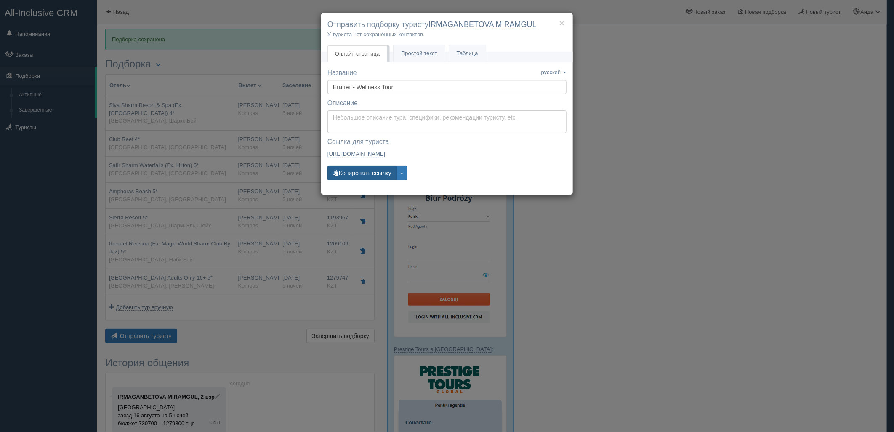
click at [372, 169] on button "Копировать ссылку" at bounding box center [361, 173] width 69 height 14
click at [667, 136] on div "× Отправить подборку туристу IRMAGANBETOVA MIRAMGUL У туриста нет сохранённых к…" at bounding box center [447, 216] width 894 height 432
